Goal: Task Accomplishment & Management: Manage account settings

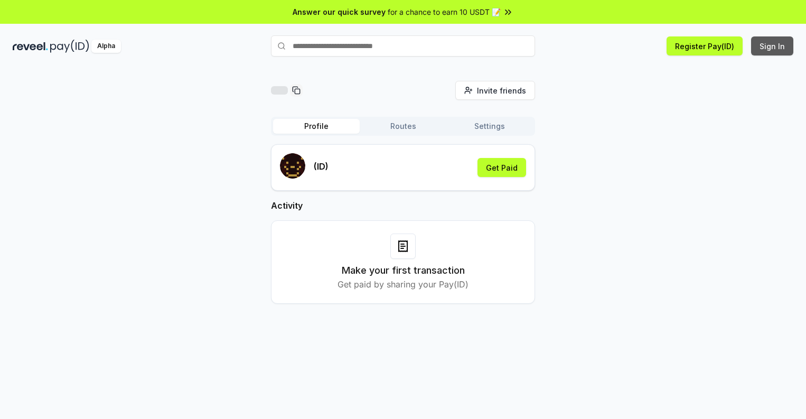
click at [773, 46] on button "Sign In" at bounding box center [772, 45] width 42 height 19
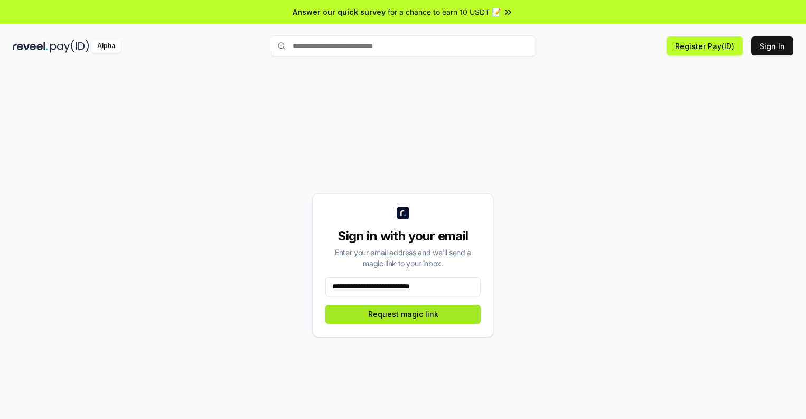
type input "**********"
click at [403, 314] on button "Request magic link" at bounding box center [402, 314] width 155 height 19
